Goal: Task Accomplishment & Management: Use online tool/utility

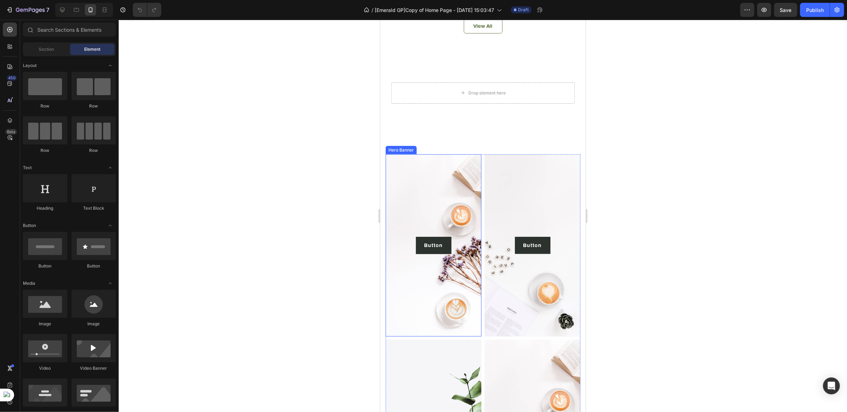
scroll to position [422, 0]
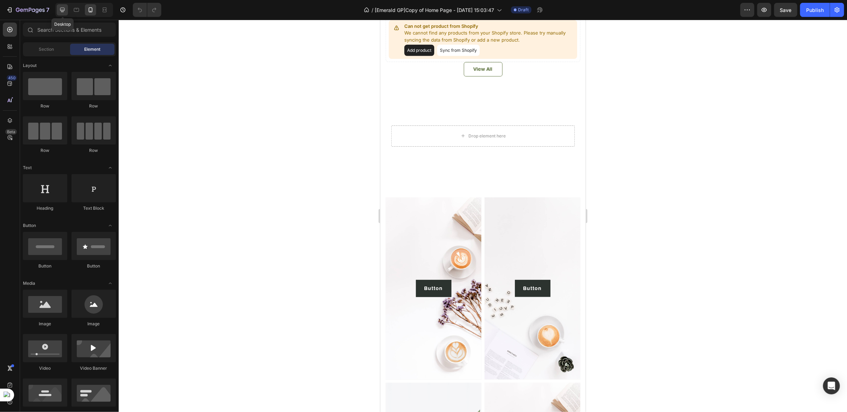
click at [62, 13] on div at bounding box center [62, 9] width 11 height 11
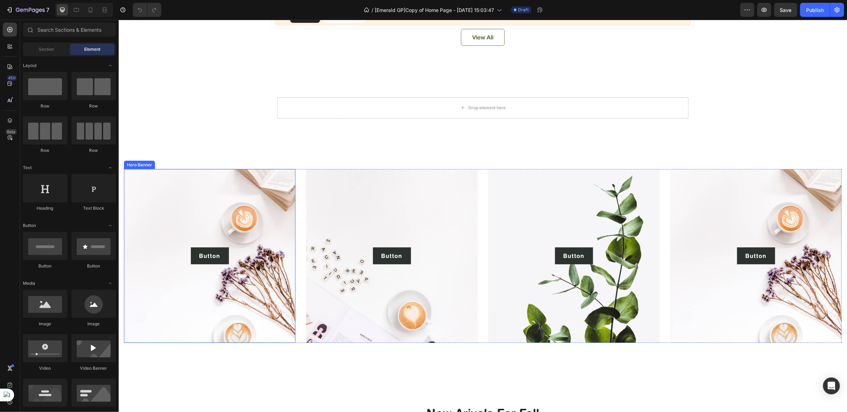
click at [251, 310] on div "Overlay" at bounding box center [209, 256] width 171 height 174
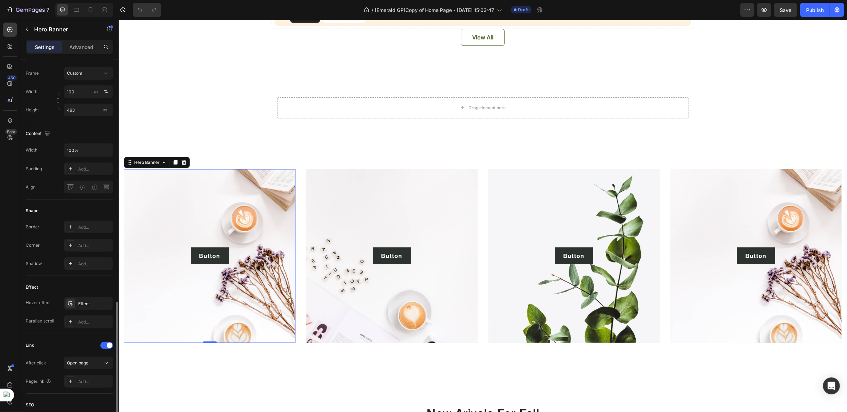
scroll to position [251, 0]
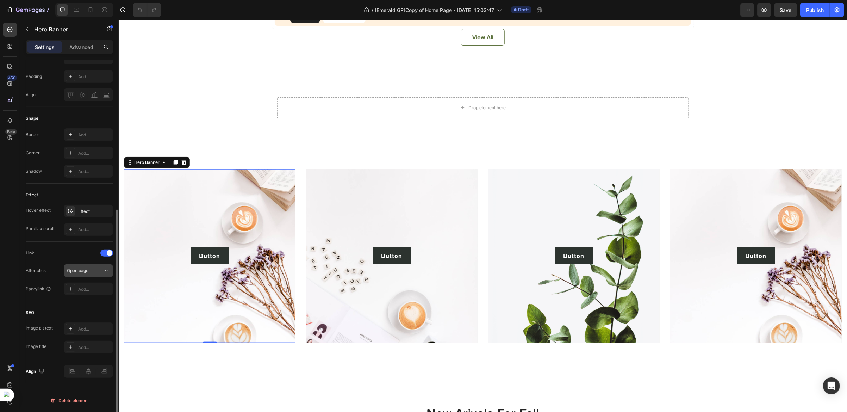
click at [80, 270] on span "Open page" at bounding box center [77, 270] width 21 height 5
click at [57, 254] on div "Link" at bounding box center [69, 252] width 87 height 11
click at [86, 211] on div "Effect" at bounding box center [88, 211] width 20 height 6
click at [99, 189] on div "Effect" at bounding box center [69, 194] width 87 height 11
click at [106, 210] on icon "button" at bounding box center [106, 211] width 6 height 6
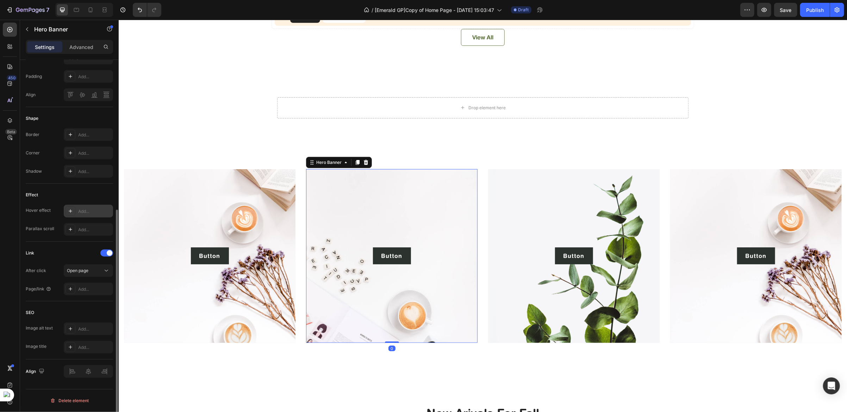
click at [327, 205] on div "Overlay" at bounding box center [391, 256] width 171 height 174
click at [103, 212] on icon "button" at bounding box center [106, 211] width 6 height 6
click at [500, 203] on div "Overlay" at bounding box center [573, 256] width 171 height 174
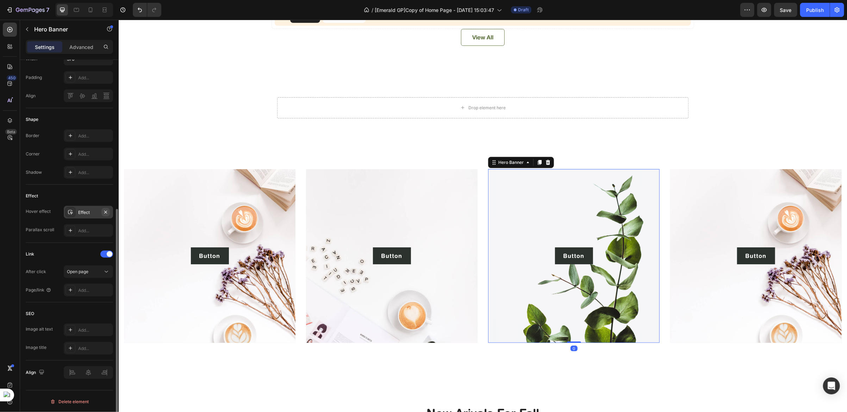
click at [104, 213] on icon "button" at bounding box center [106, 212] width 6 height 6
click at [700, 231] on div "Overlay" at bounding box center [755, 256] width 171 height 174
click at [107, 214] on icon "button" at bounding box center [106, 213] width 6 height 6
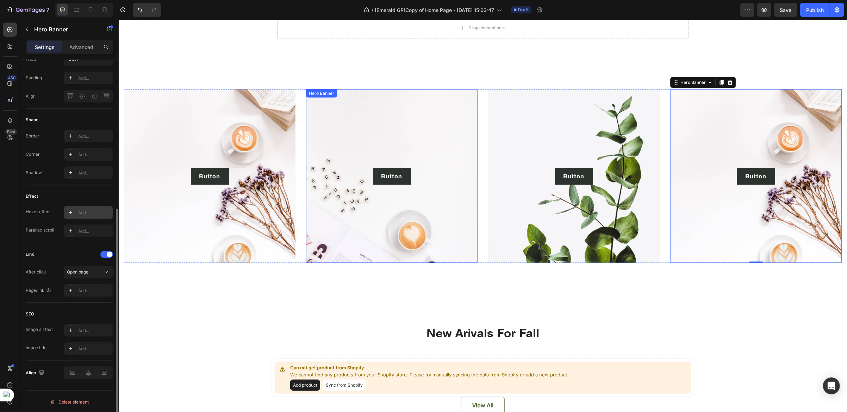
scroll to position [211, 0]
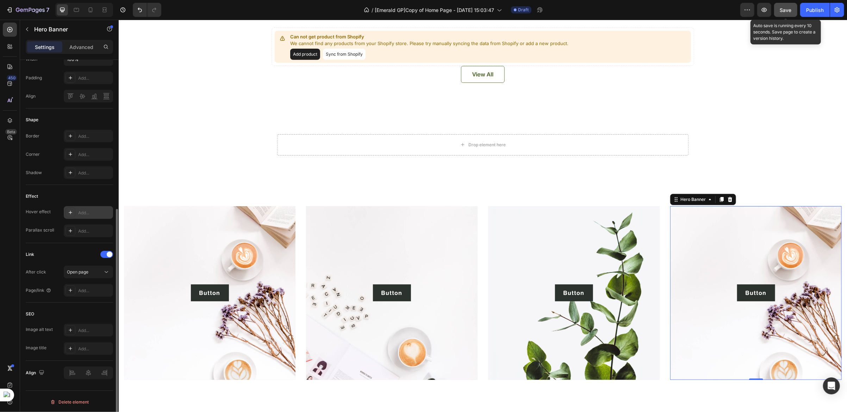
click at [783, 11] on span "Save" at bounding box center [786, 10] width 12 height 6
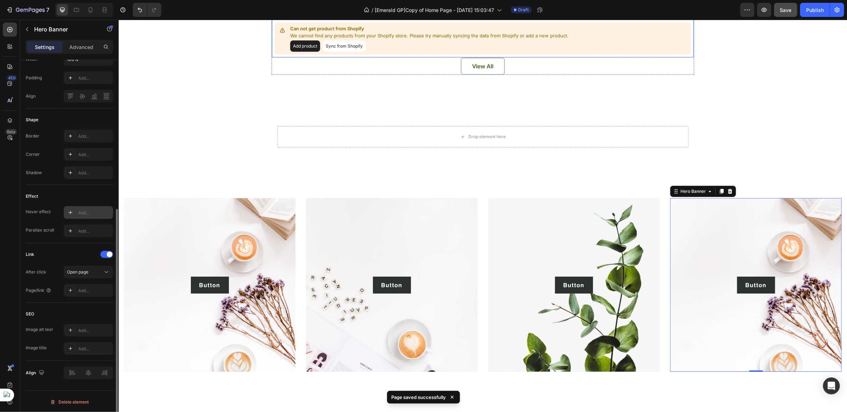
scroll to position [317, 0]
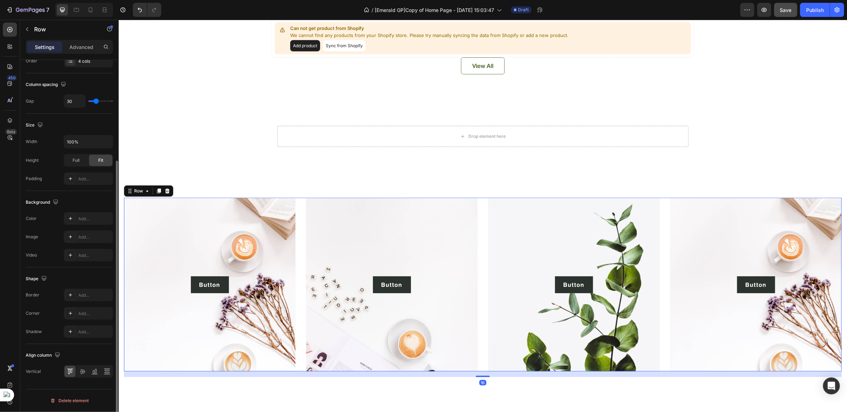
click at [299, 274] on div "Button Button Hero Banner Button Button Hero Banner Button Button Hero Banner B…" at bounding box center [483, 284] width 718 height 174
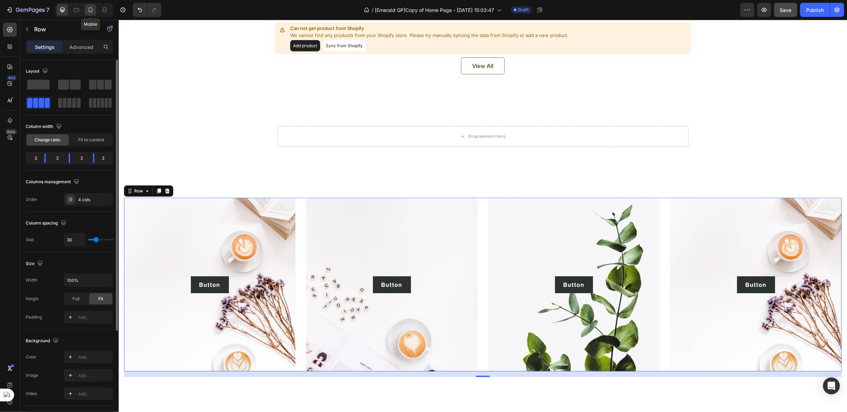
click at [90, 12] on icon at bounding box center [90, 9] width 7 height 7
type input "9"
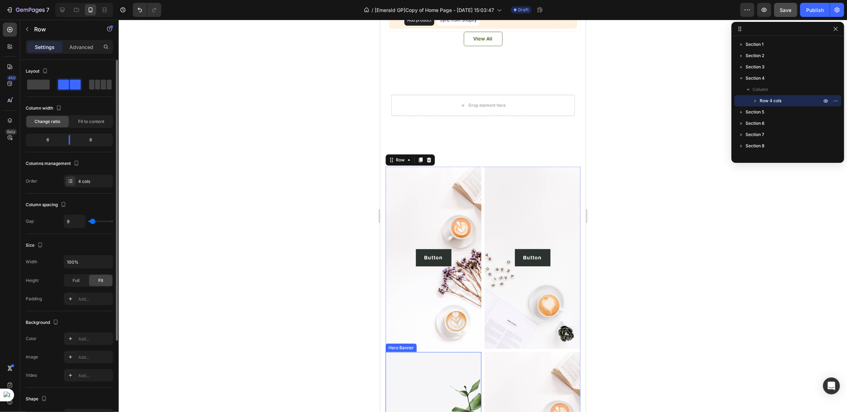
scroll to position [370, 0]
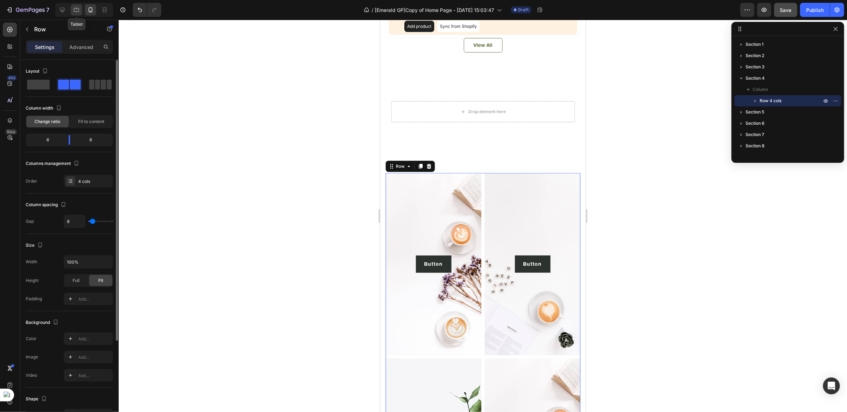
click at [77, 11] on icon at bounding box center [76, 9] width 7 height 7
type input "30"
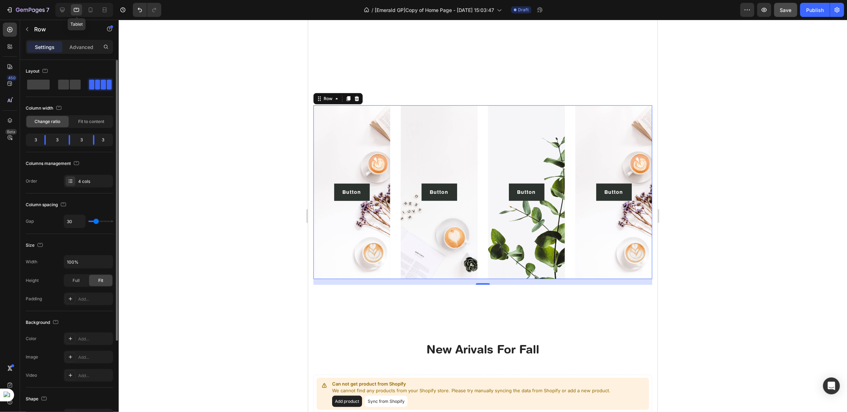
scroll to position [468, 0]
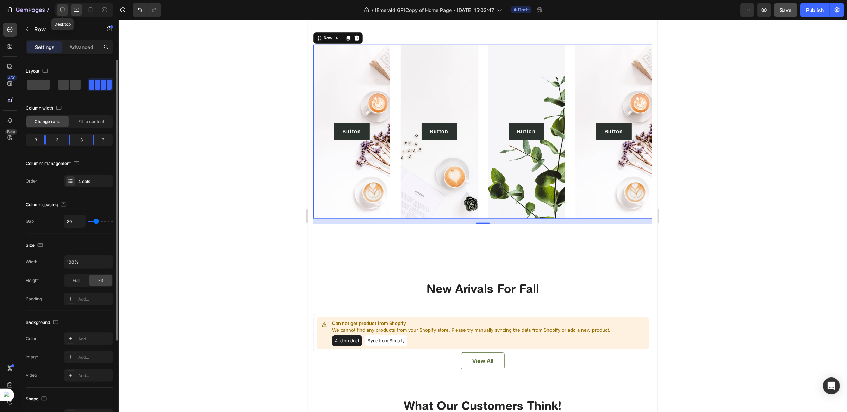
click at [63, 13] on div at bounding box center [62, 9] width 11 height 11
